Goal: Task Accomplishment & Management: Manage account settings

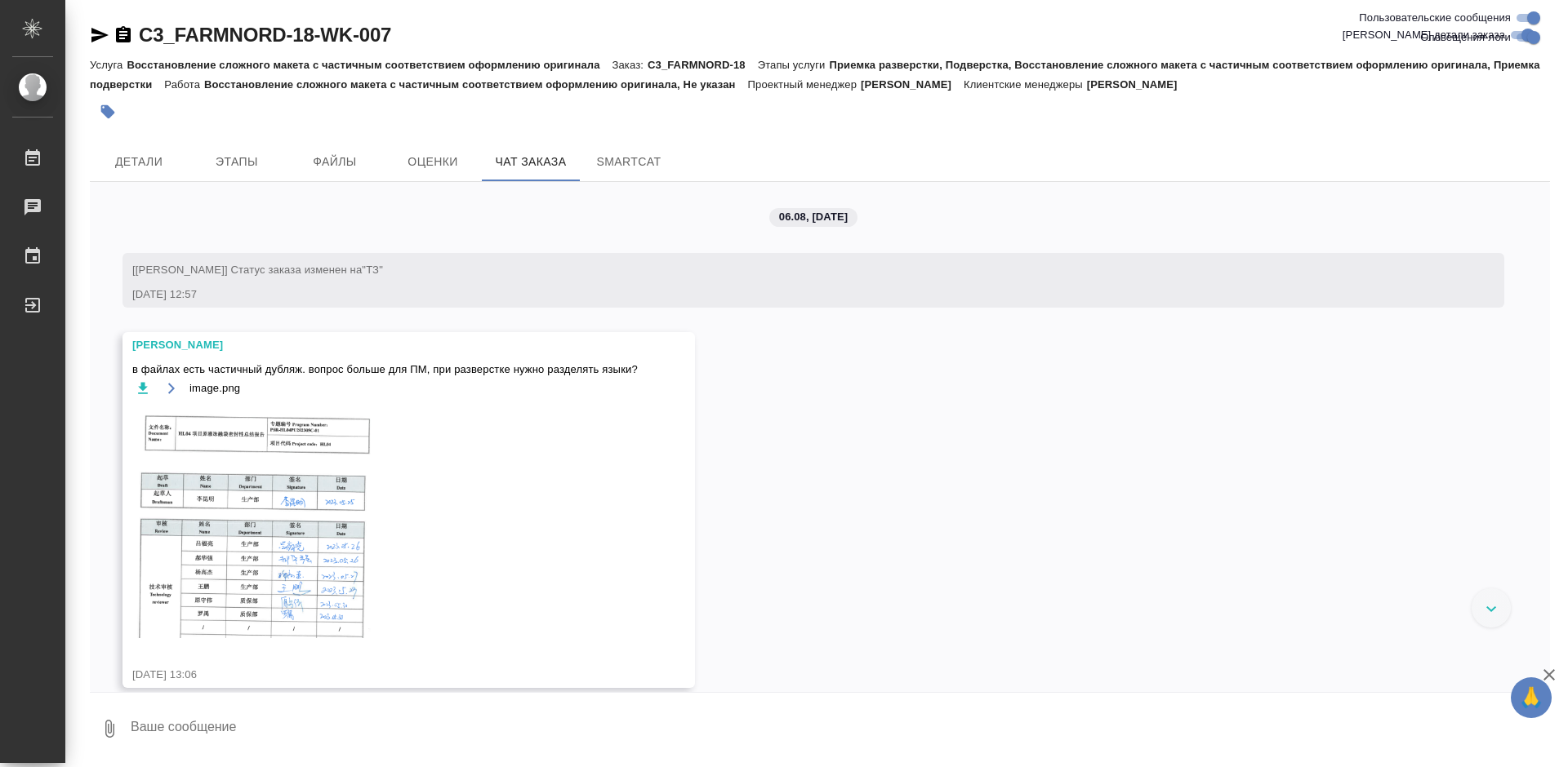
scroll to position [8488, 0]
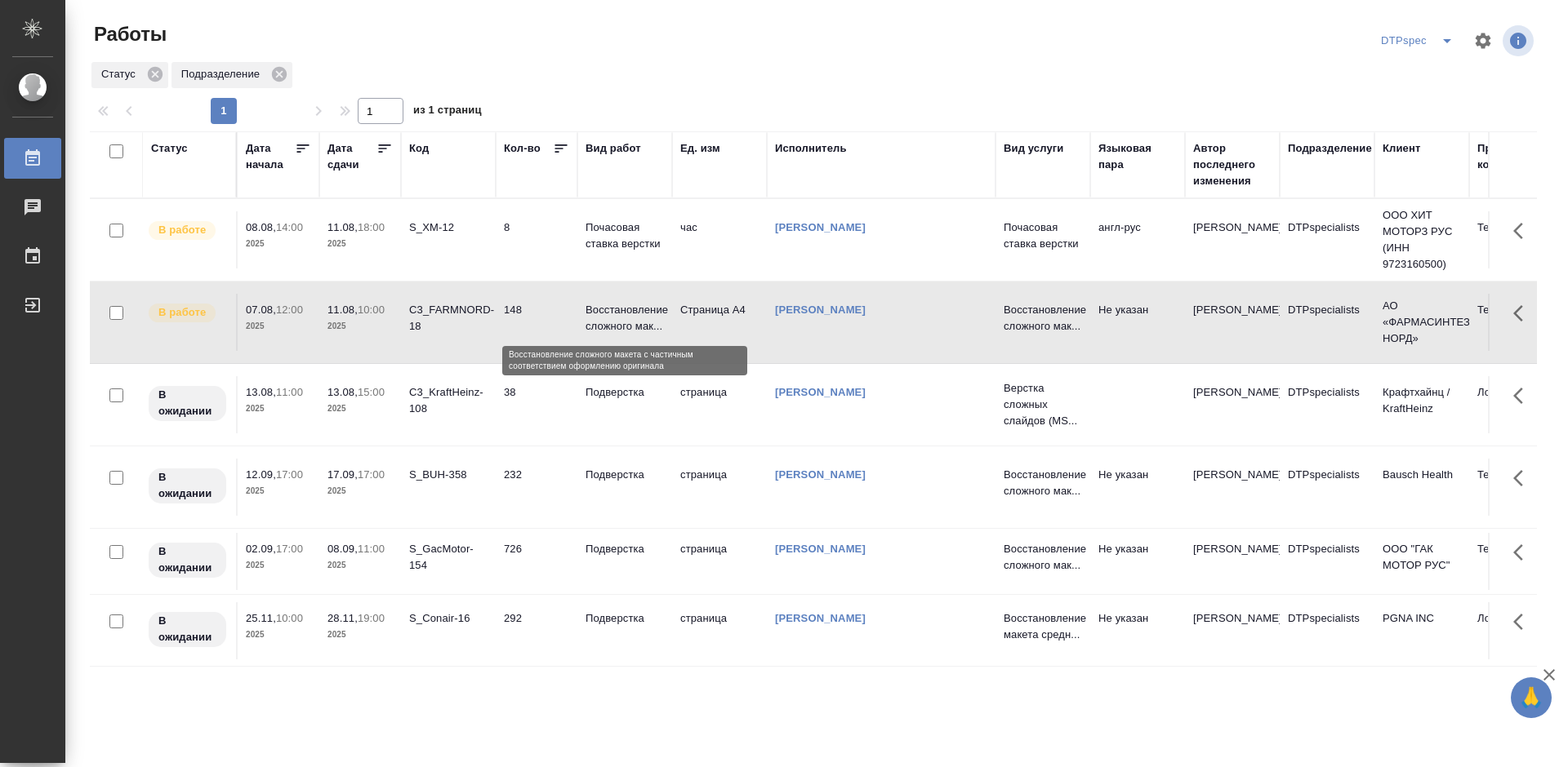
click at [632, 312] on p "Восстановление сложного мак..." at bounding box center [625, 318] width 79 height 32
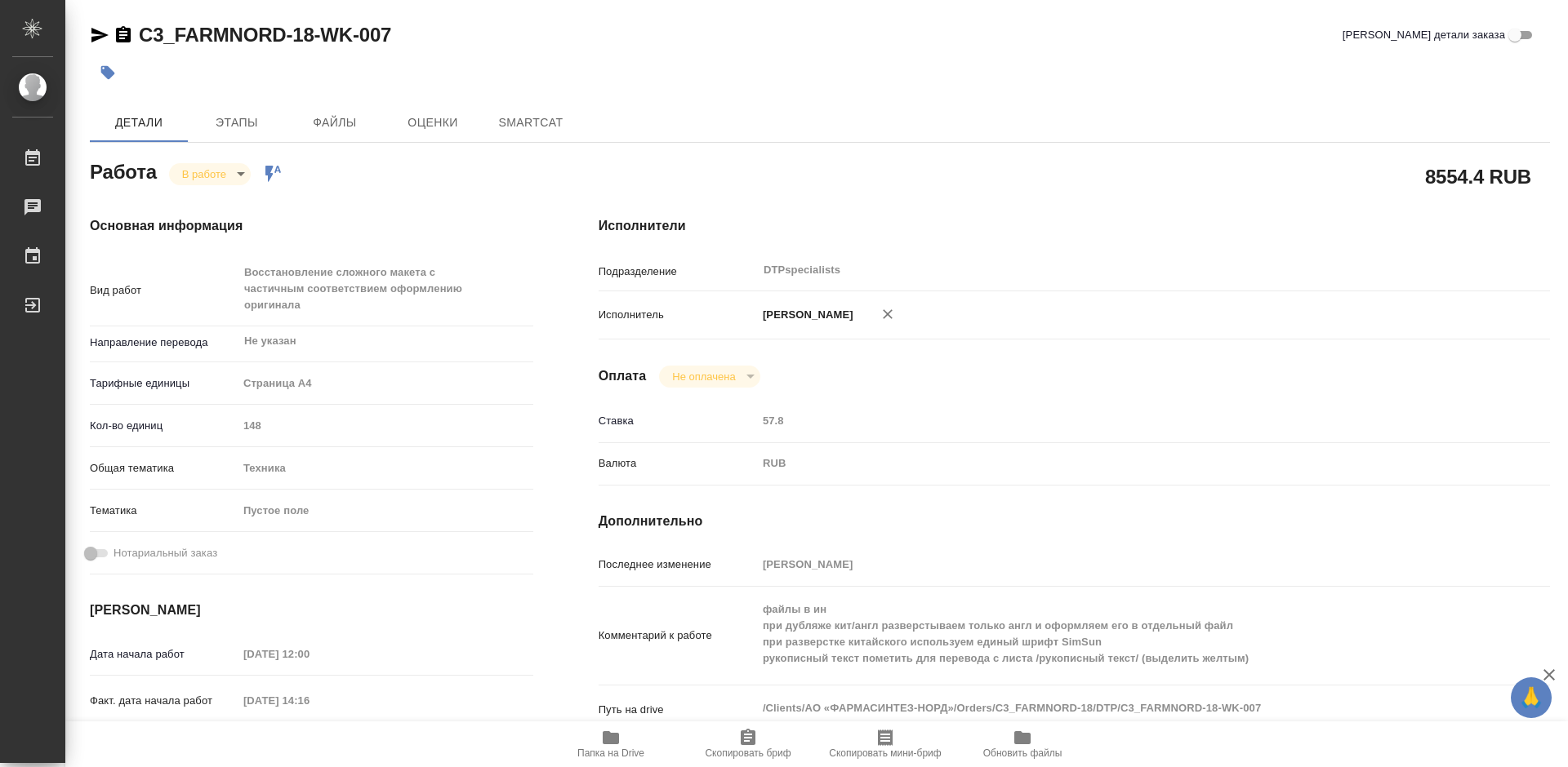
type textarea "x"
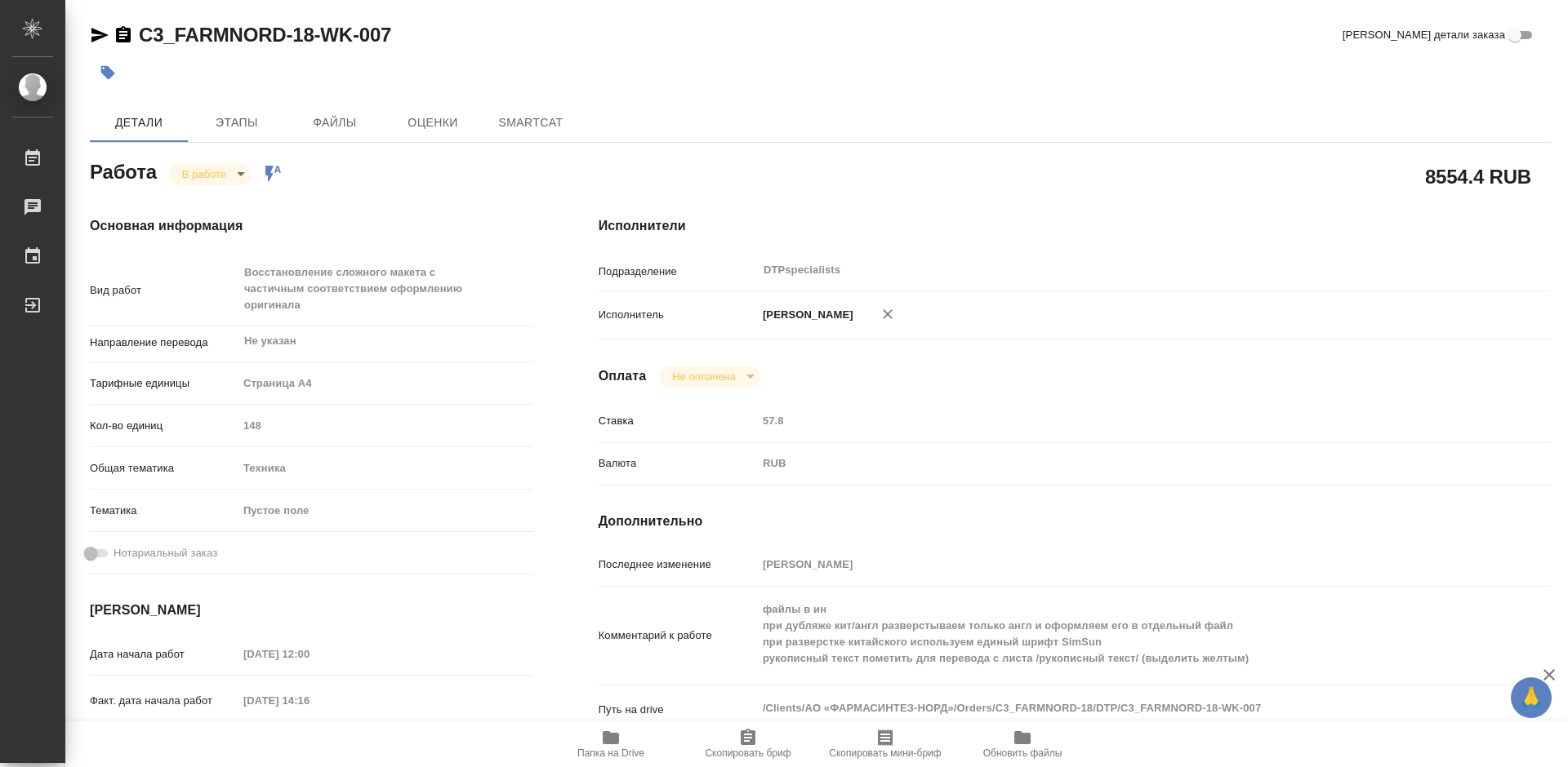
type textarea "x"
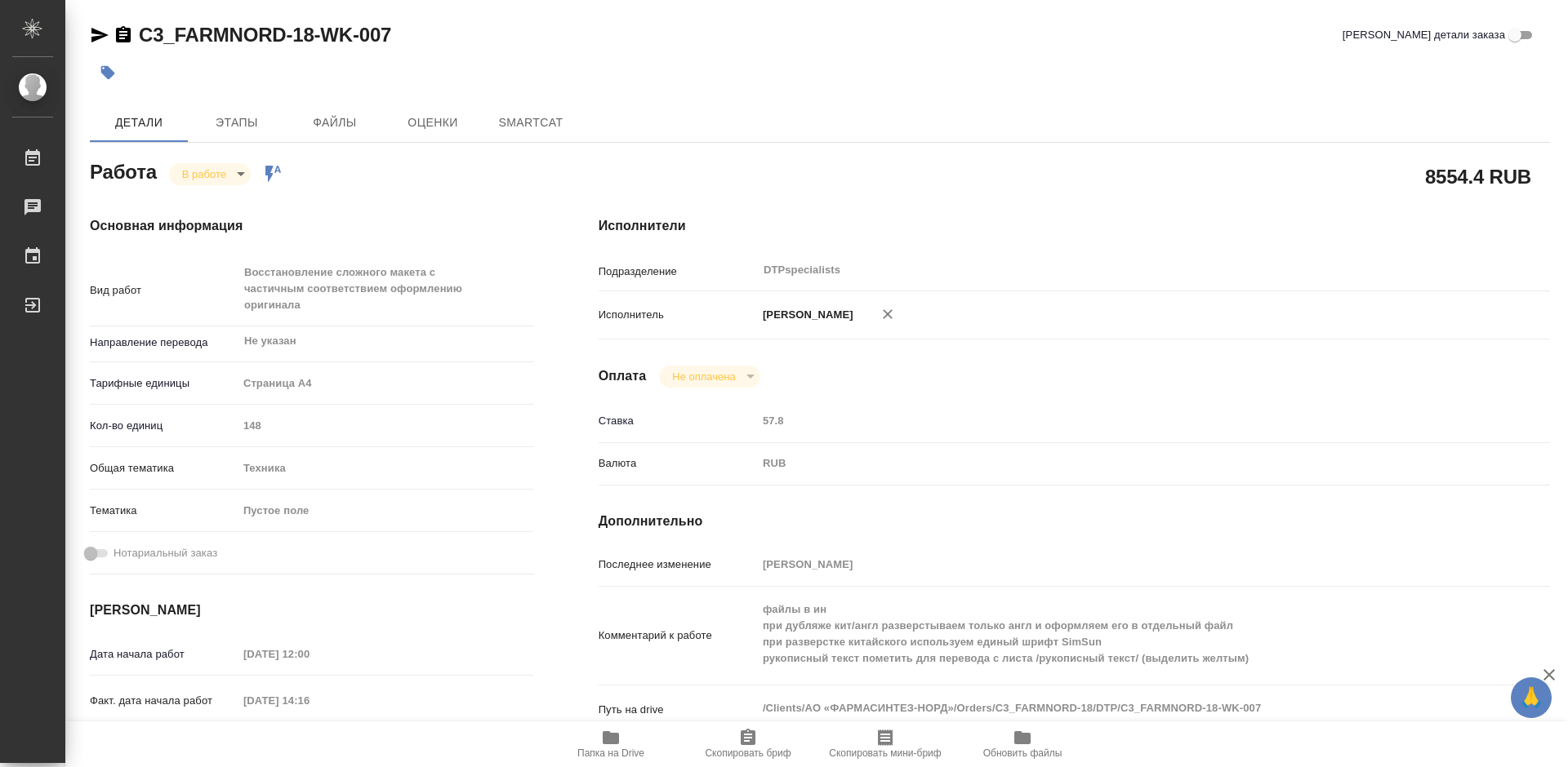
type textarea "x"
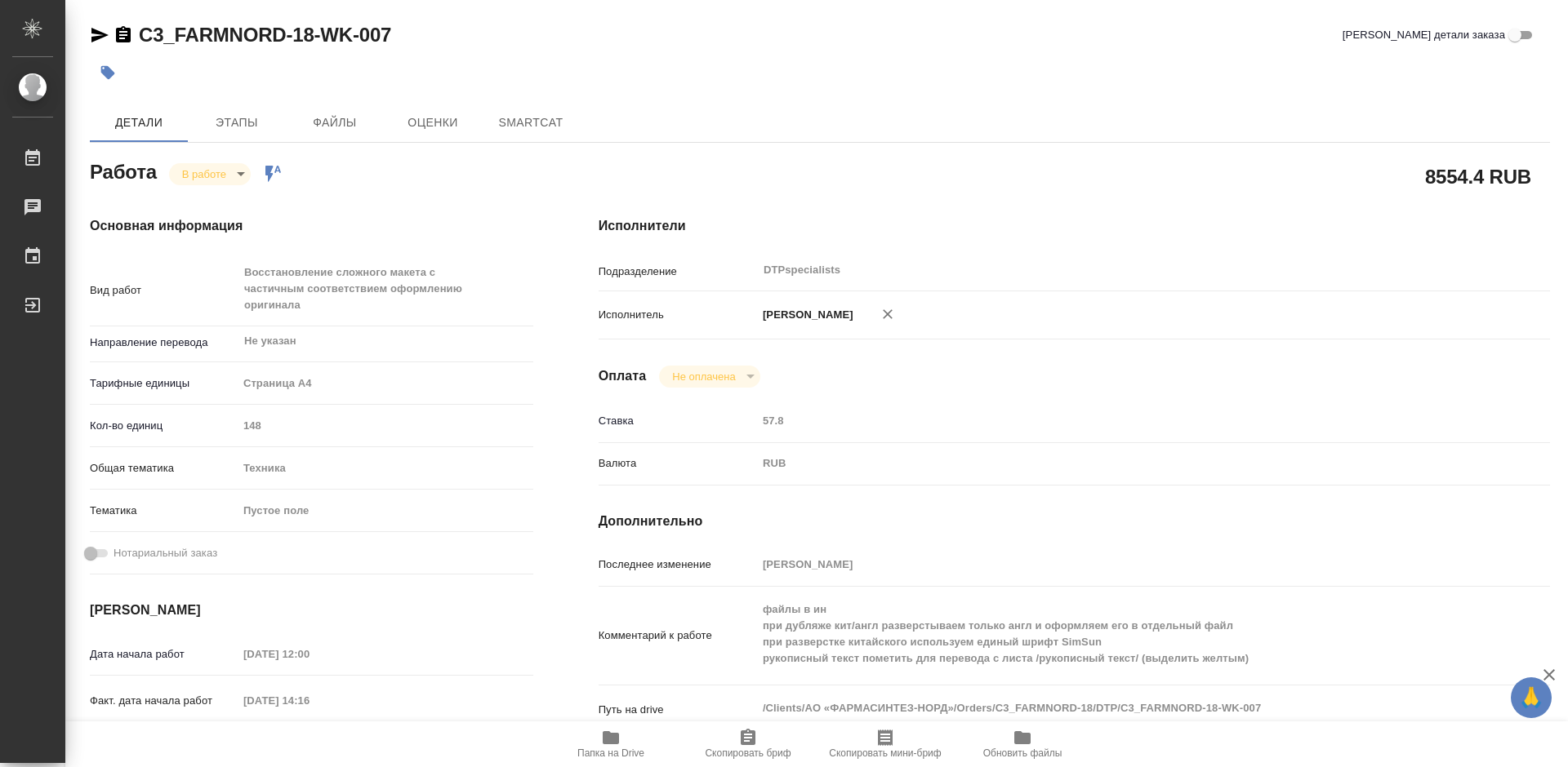
type textarea "x"
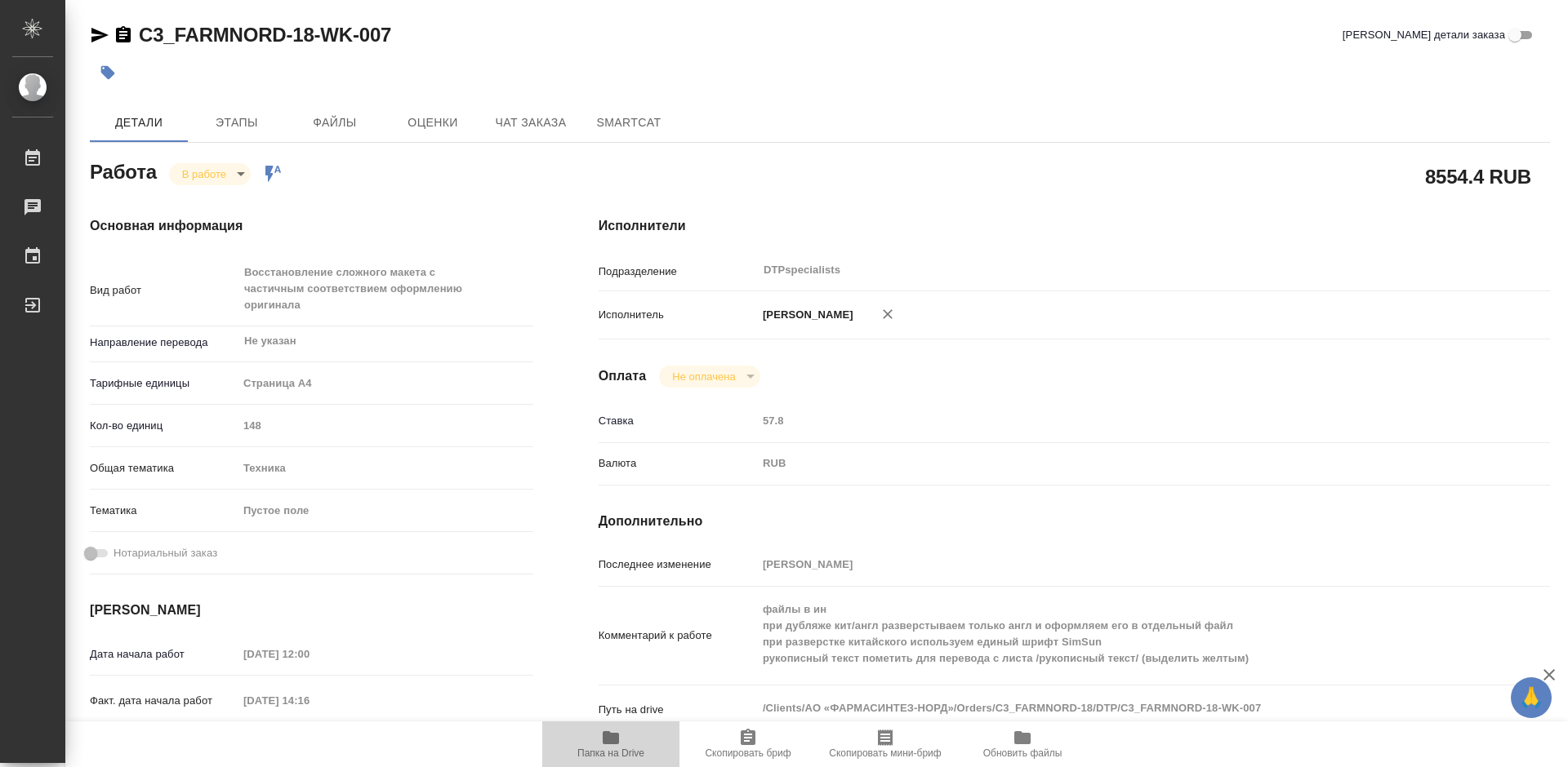
click at [618, 745] on icon "button" at bounding box center [610, 737] width 19 height 19
type textarea "x"
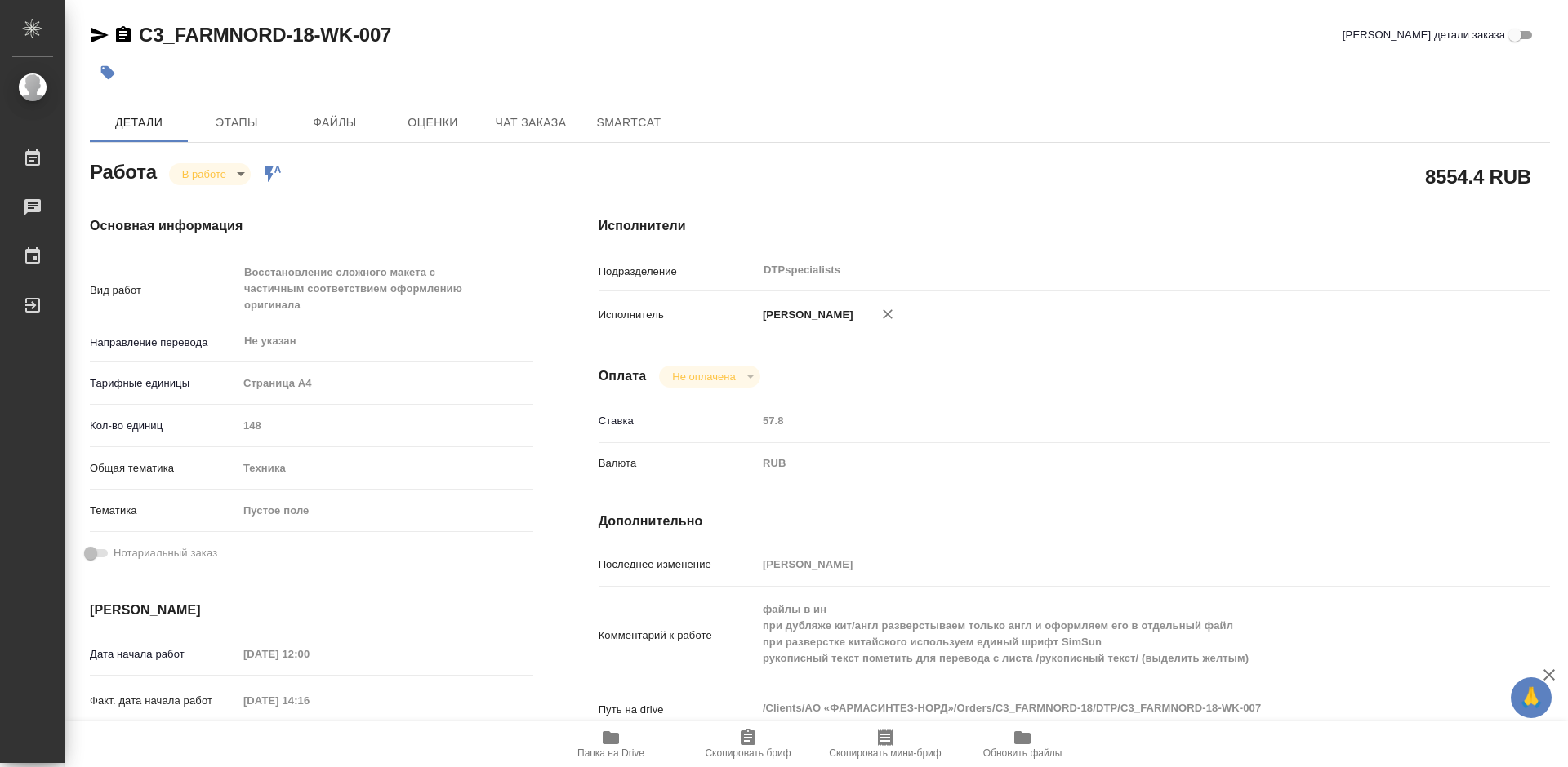
type textarea "x"
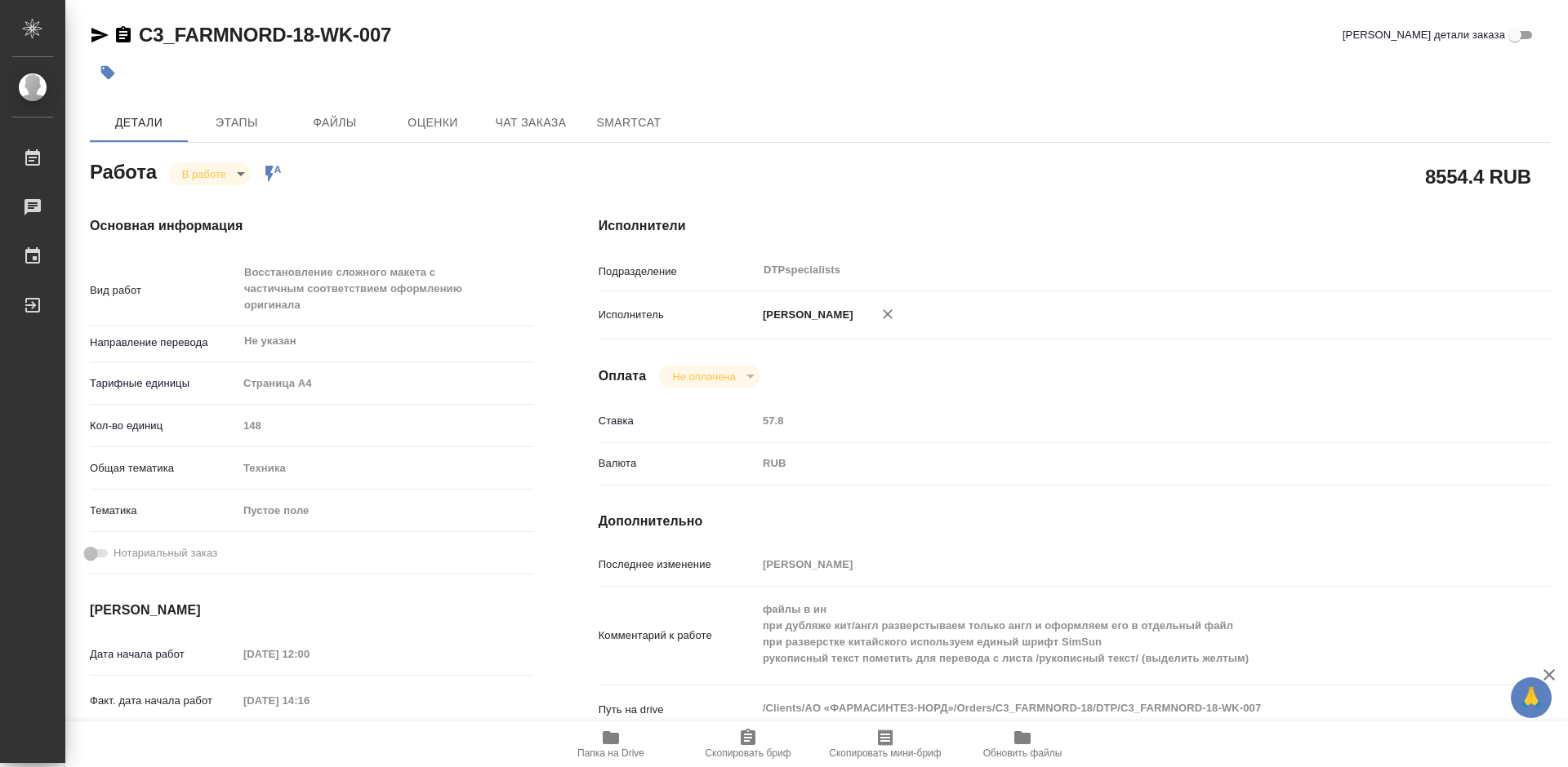
type textarea "x"
click at [196, 178] on body "🙏 .cls-1 fill:#fff; AWATERA Работы 0 Чаты График Выйти C3_FARMNORD-18-WK-007 Кр…" at bounding box center [784, 384] width 1568 height 767
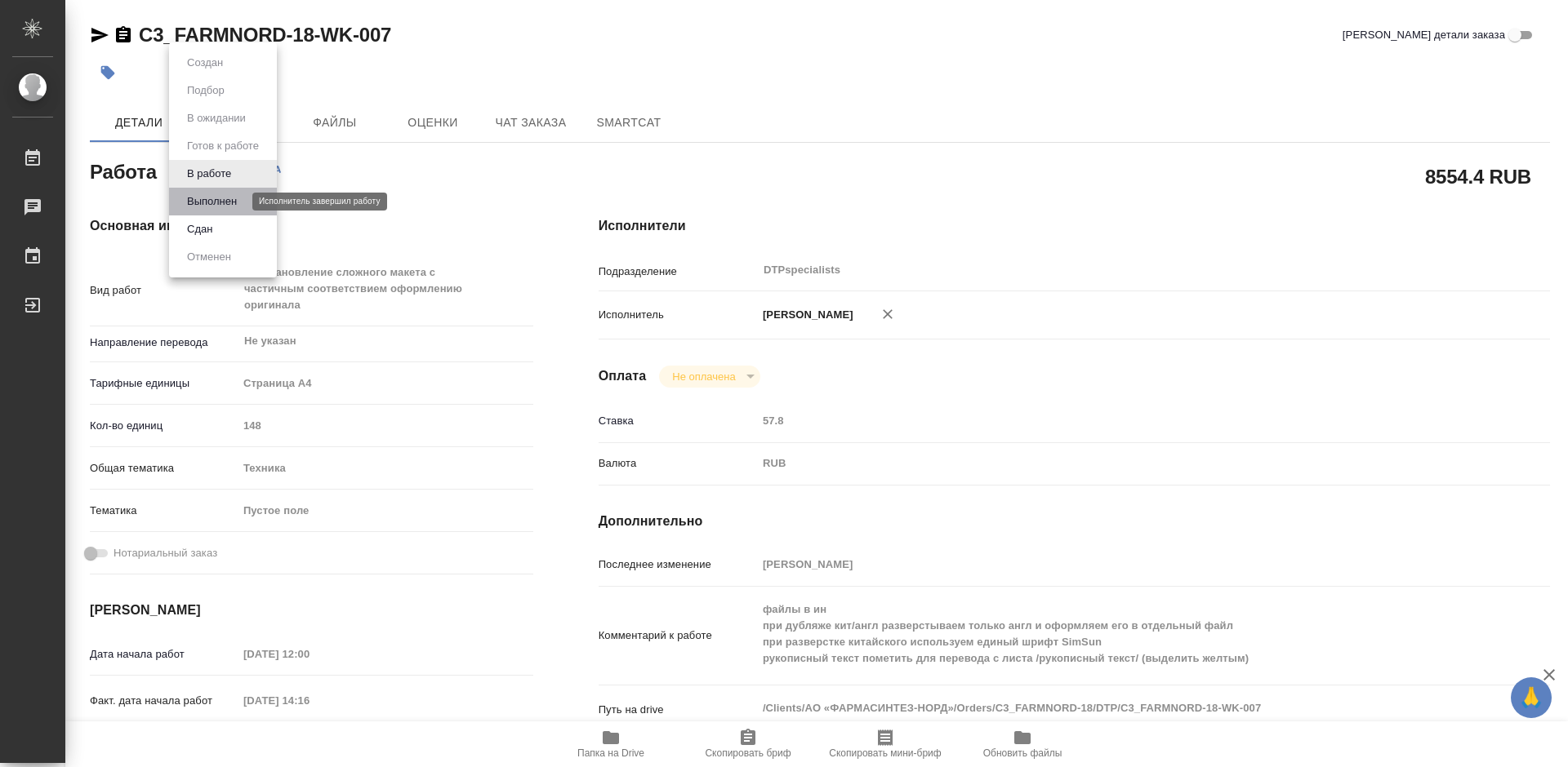
click at [199, 197] on button "Выполнен" at bounding box center [211, 201] width 59 height 18
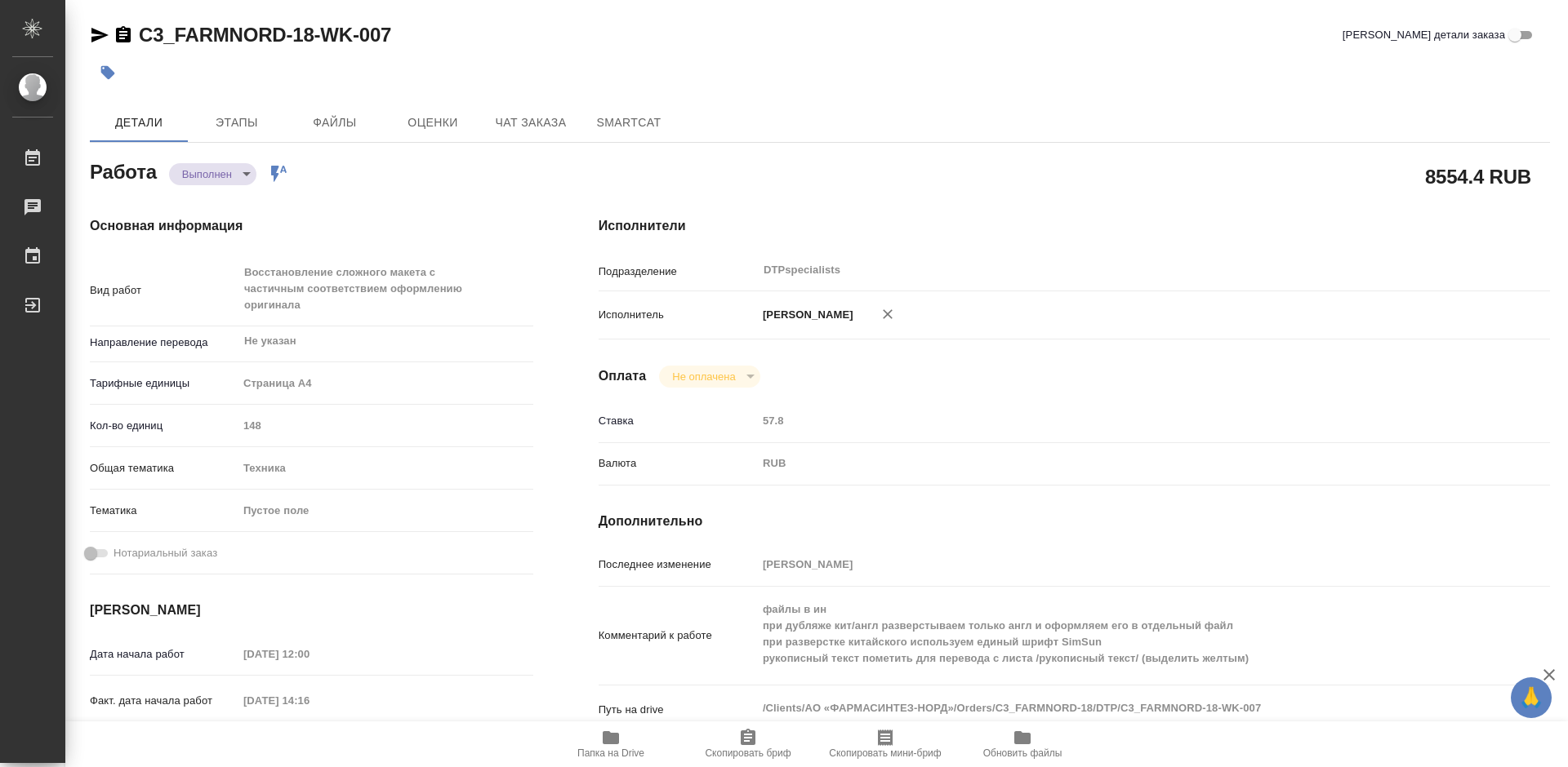
type textarea "x"
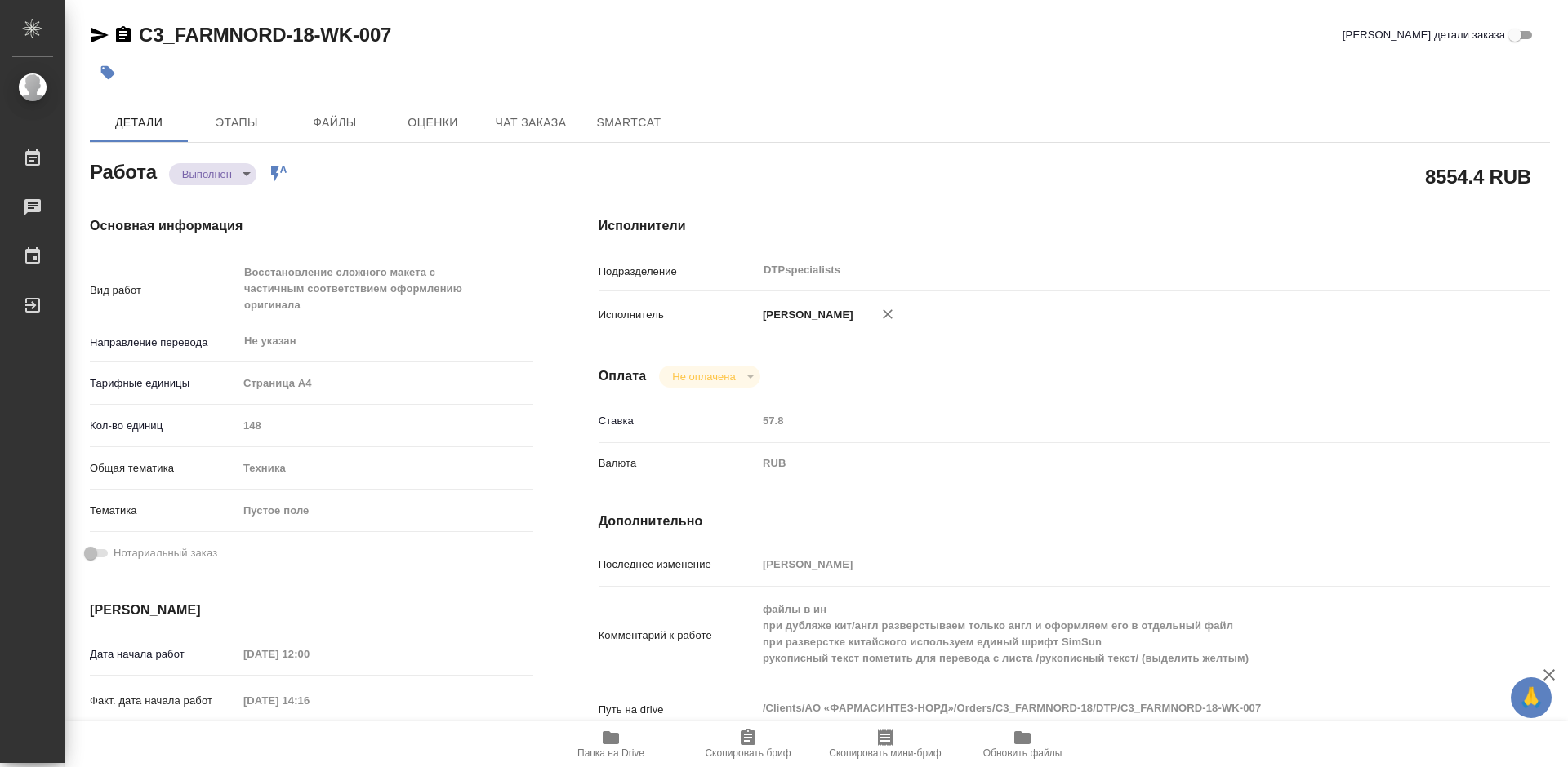
type textarea "x"
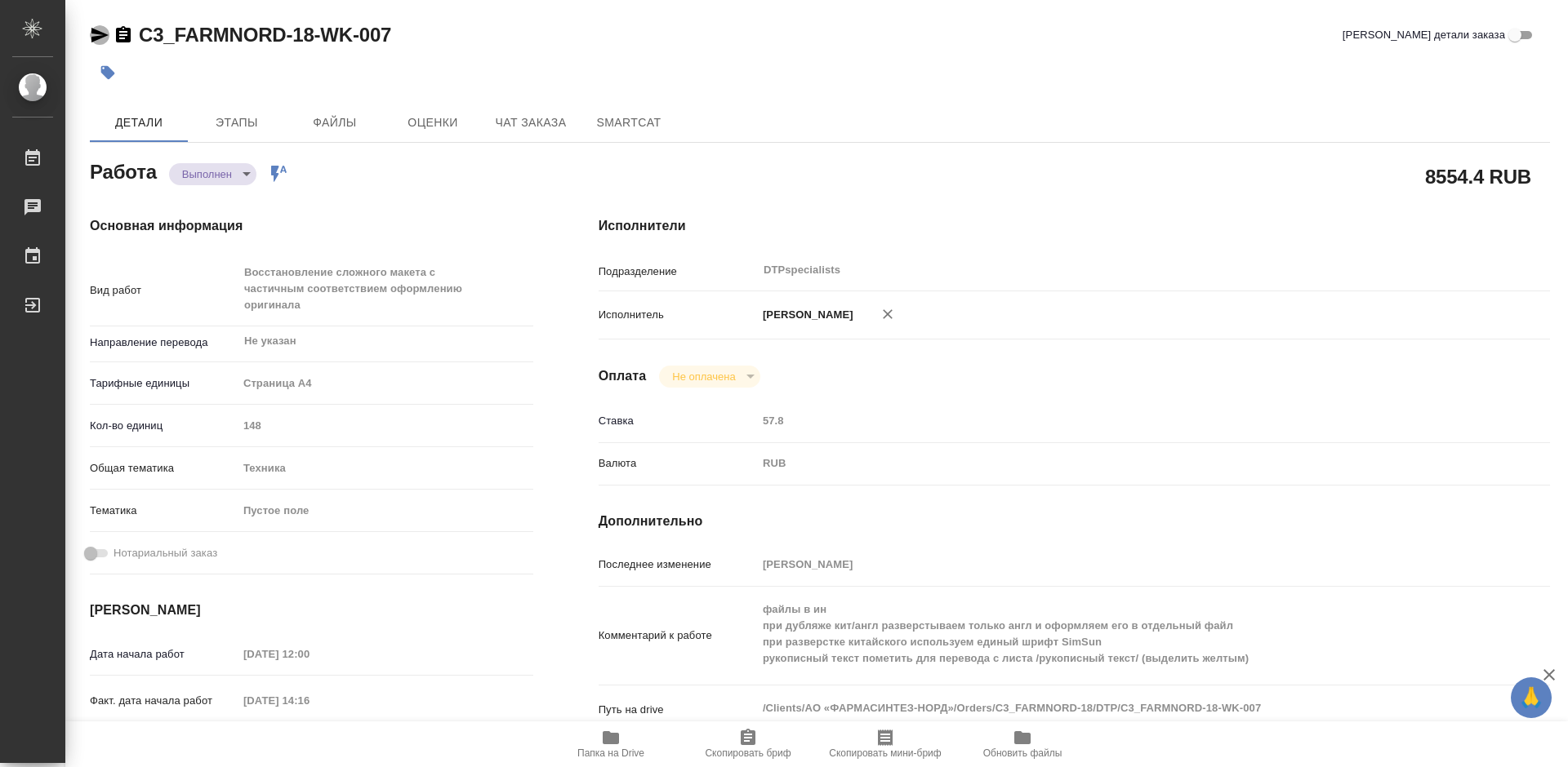
type textarea "x"
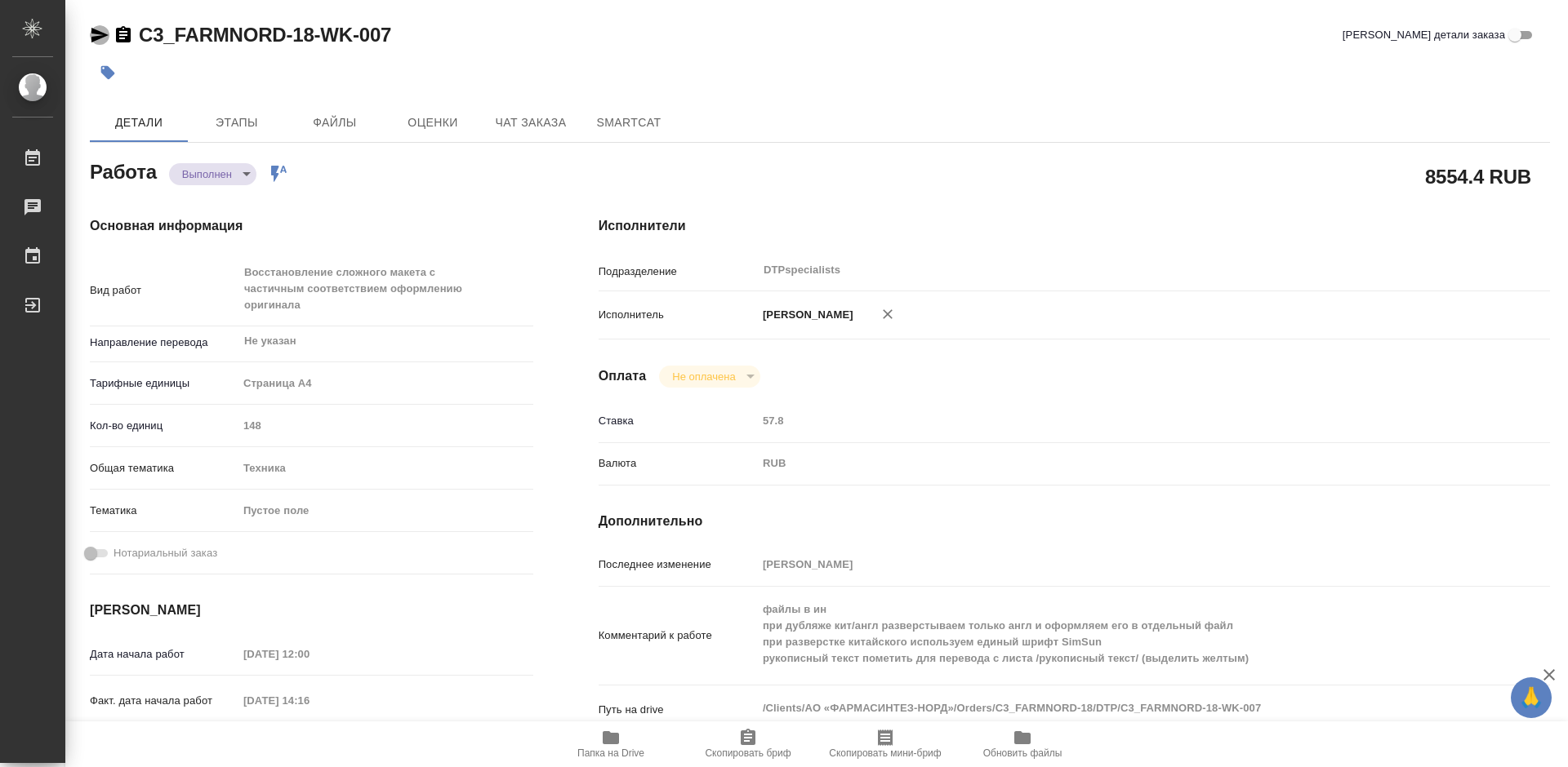
click at [100, 34] on icon "button" at bounding box center [100, 35] width 18 height 15
